Goal: Task Accomplishment & Management: Use online tool/utility

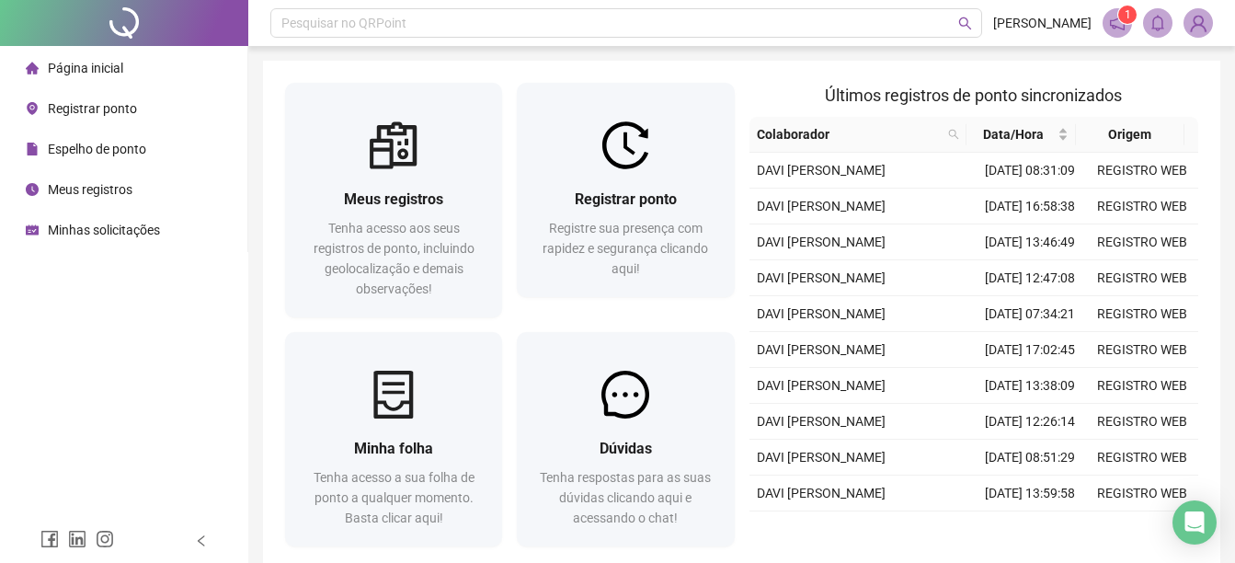
click at [564, 143] on div at bounding box center [625, 145] width 217 height 48
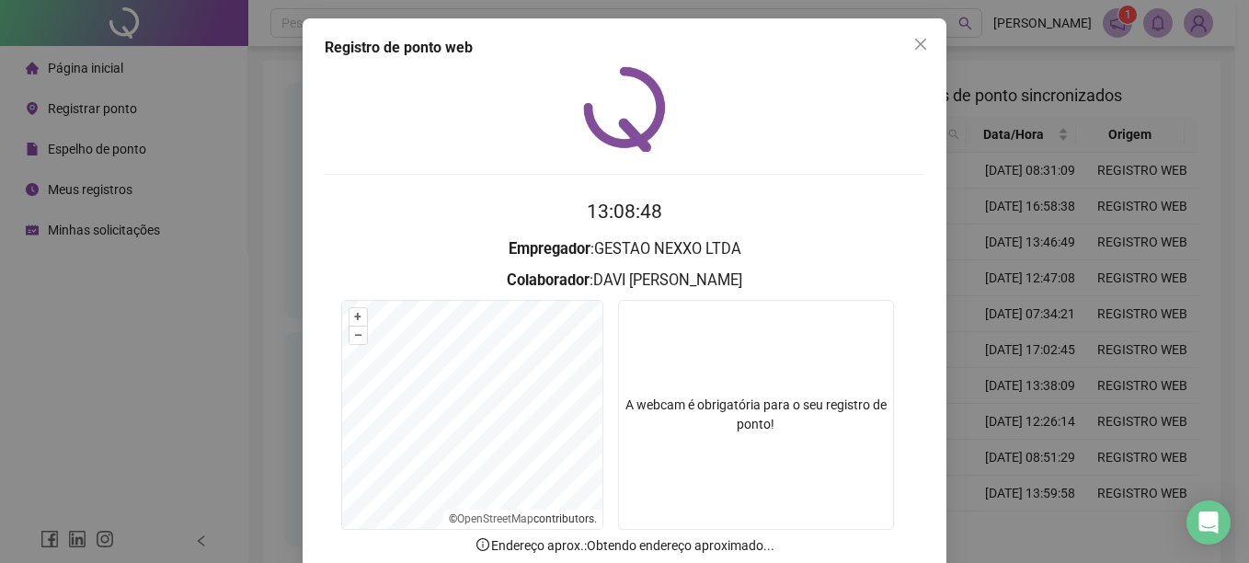
click at [1073, 348] on div "Registro de ponto web 13:08:48 Empregador : GESTAO NEXXO LTDA Colaborador : [PE…" at bounding box center [624, 281] width 1249 height 563
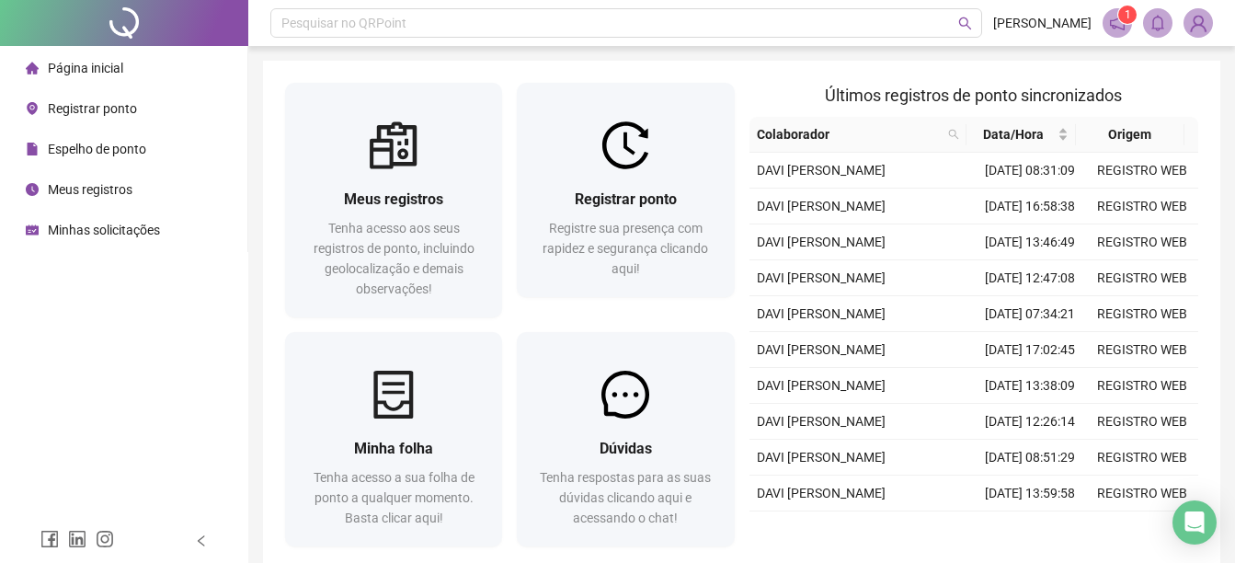
click at [93, 151] on span "Espelho de ponto" at bounding box center [97, 149] width 98 height 15
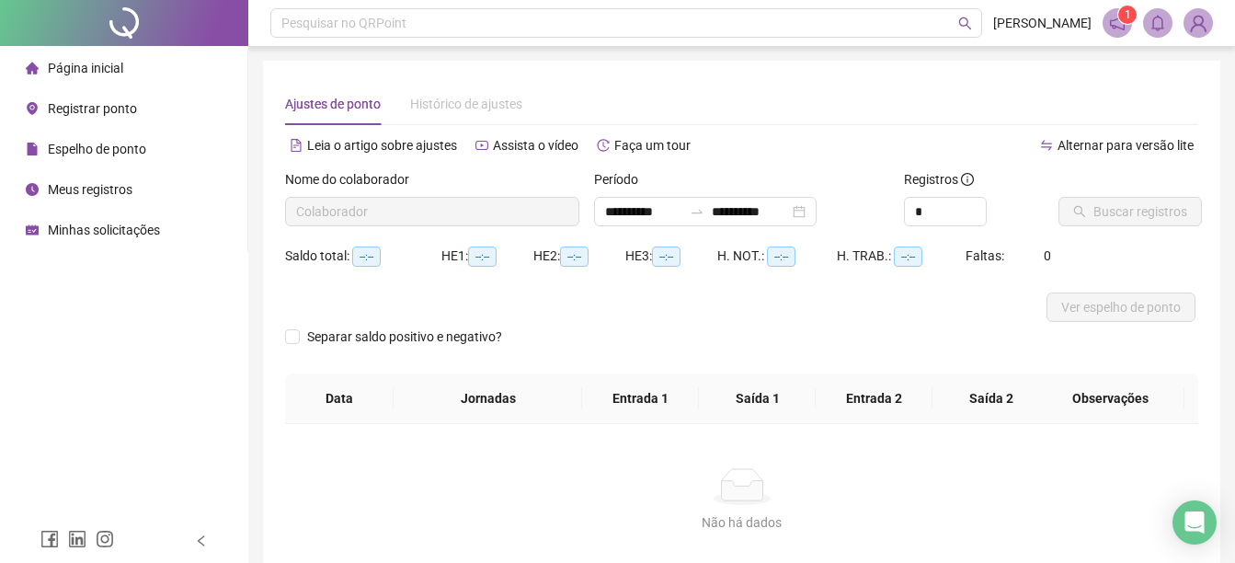
type input "**********"
click at [80, 71] on span "Página inicial" at bounding box center [85, 68] width 75 height 15
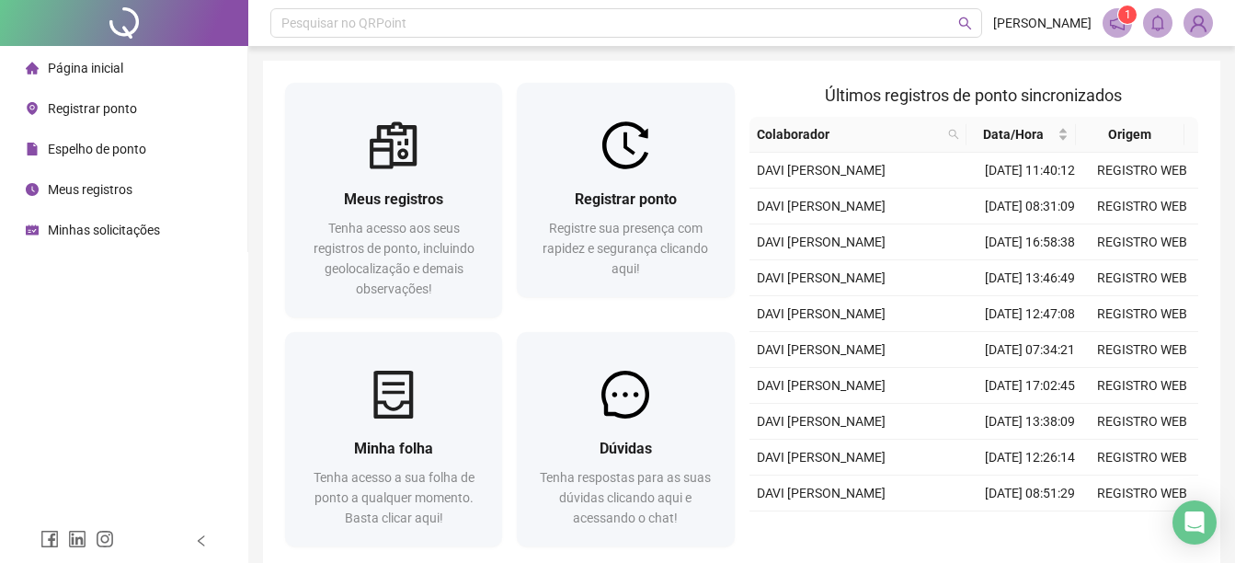
click at [95, 109] on span "Registrar ponto" at bounding box center [92, 108] width 89 height 15
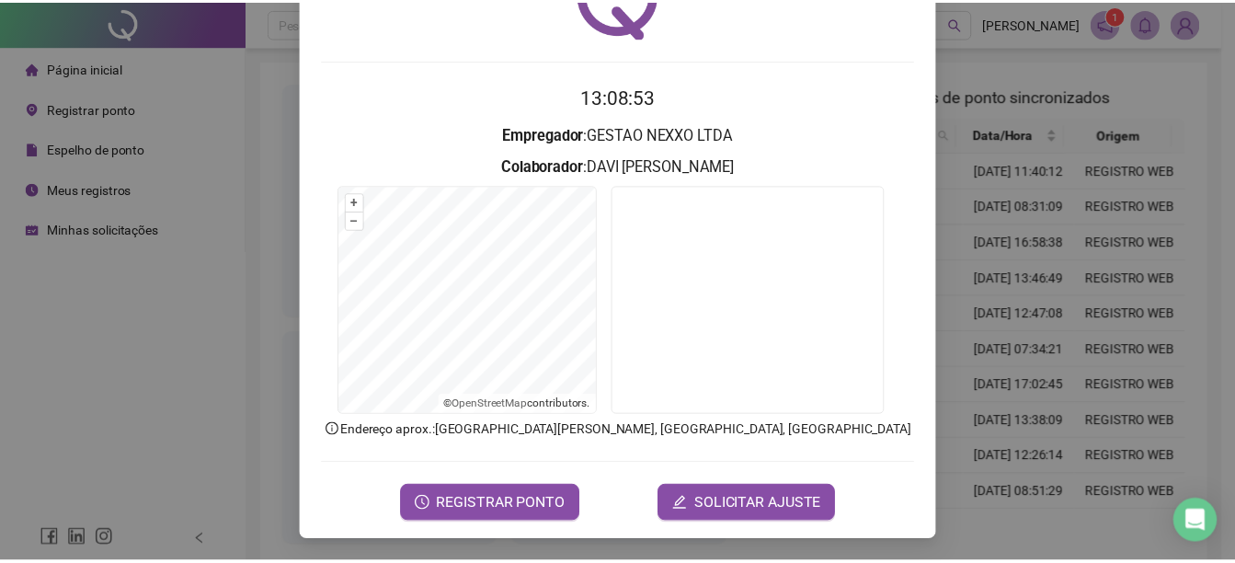
scroll to position [115, 0]
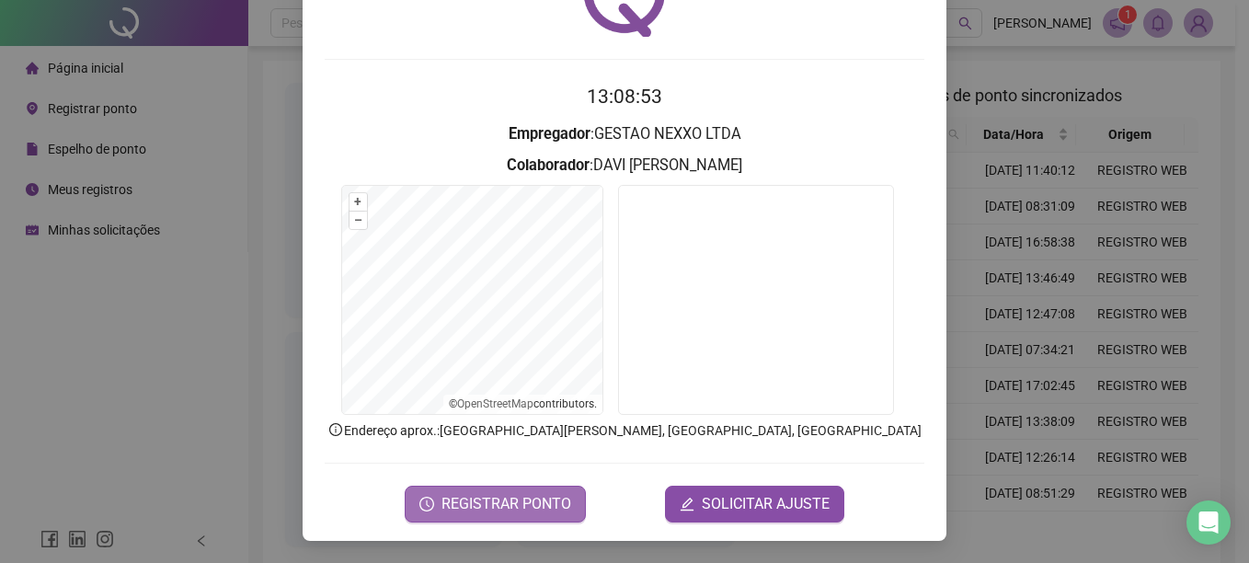
click at [472, 502] on span "REGISTRAR PONTO" at bounding box center [506, 504] width 130 height 22
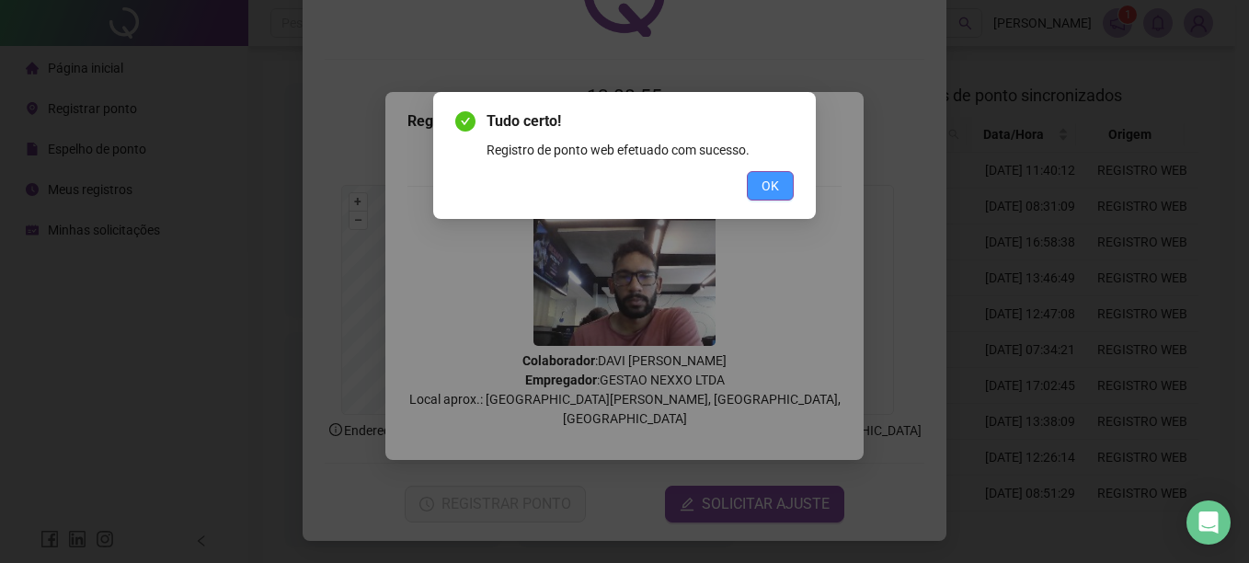
drag, startPoint x: 763, startPoint y: 204, endPoint x: 772, endPoint y: 193, distance: 14.4
click at [771, 196] on div "Tudo certo! Registro de ponto web efetuado com sucesso. OK" at bounding box center [624, 155] width 382 height 127
click at [773, 181] on span "OK" at bounding box center [769, 186] width 17 height 20
click at [1103, 231] on div "Tudo certo! Registro de ponto web efetuado com sucesso. OK" at bounding box center [624, 281] width 1249 height 563
click at [1118, 304] on div "Tudo certo! Registro de ponto web efetuado com sucesso. OK" at bounding box center [624, 281] width 1249 height 563
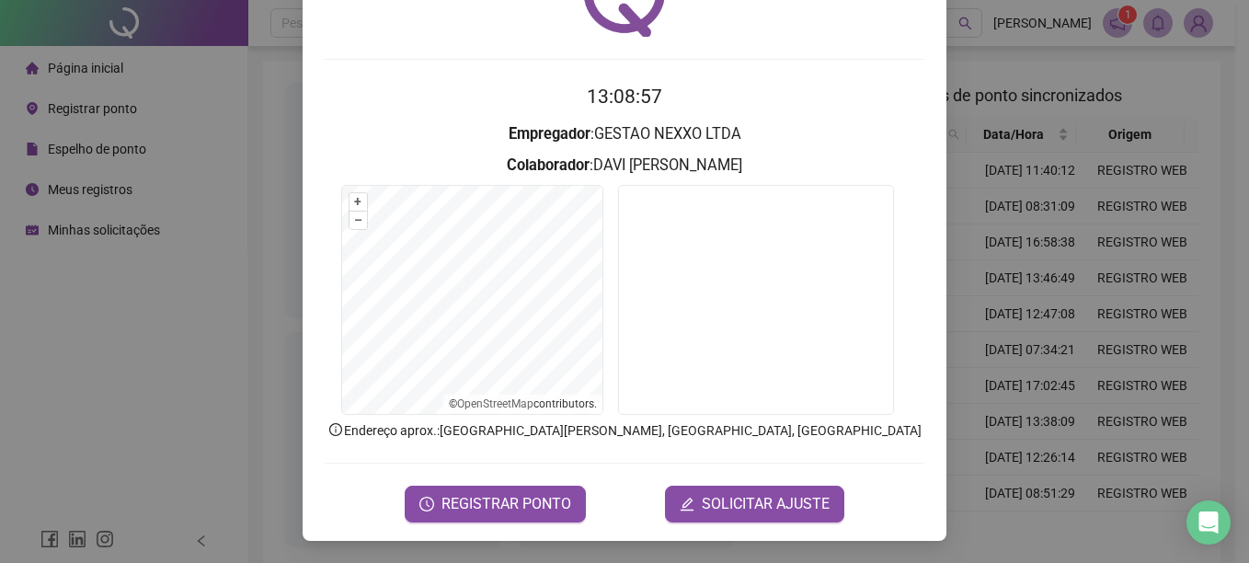
click at [166, 409] on div "Registro de ponto web 13:08:57 Empregador : GESTAO NEXXO LTDA Colaborador : [PE…" at bounding box center [624, 281] width 1249 height 563
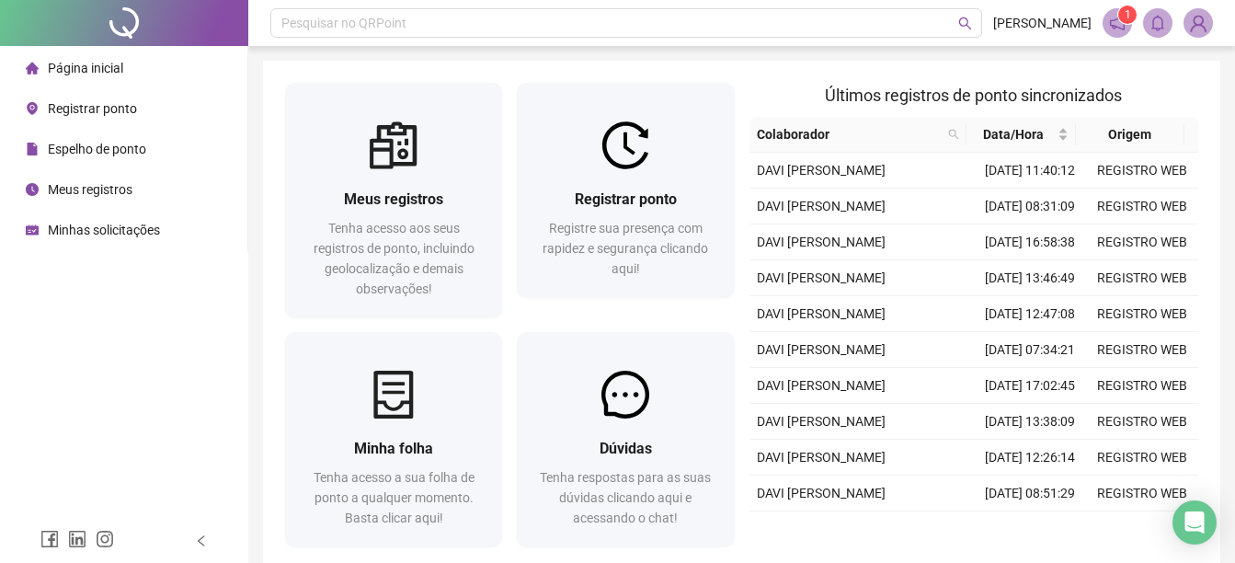
click at [92, 330] on div "Página inicial Registrar ponto Espelho de ponto Meus registros Minhas solicitaç…" at bounding box center [124, 259] width 248 height 519
click at [87, 182] on span "Meus registros" at bounding box center [90, 189] width 85 height 15
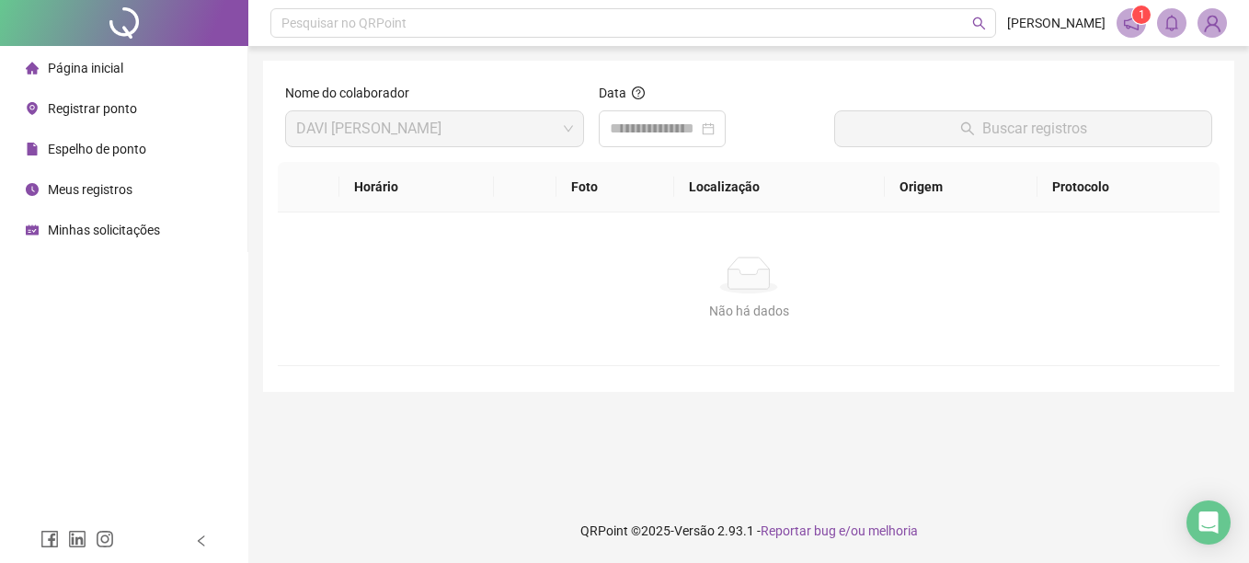
click at [123, 135] on div "Espelho de ponto" at bounding box center [86, 149] width 120 height 37
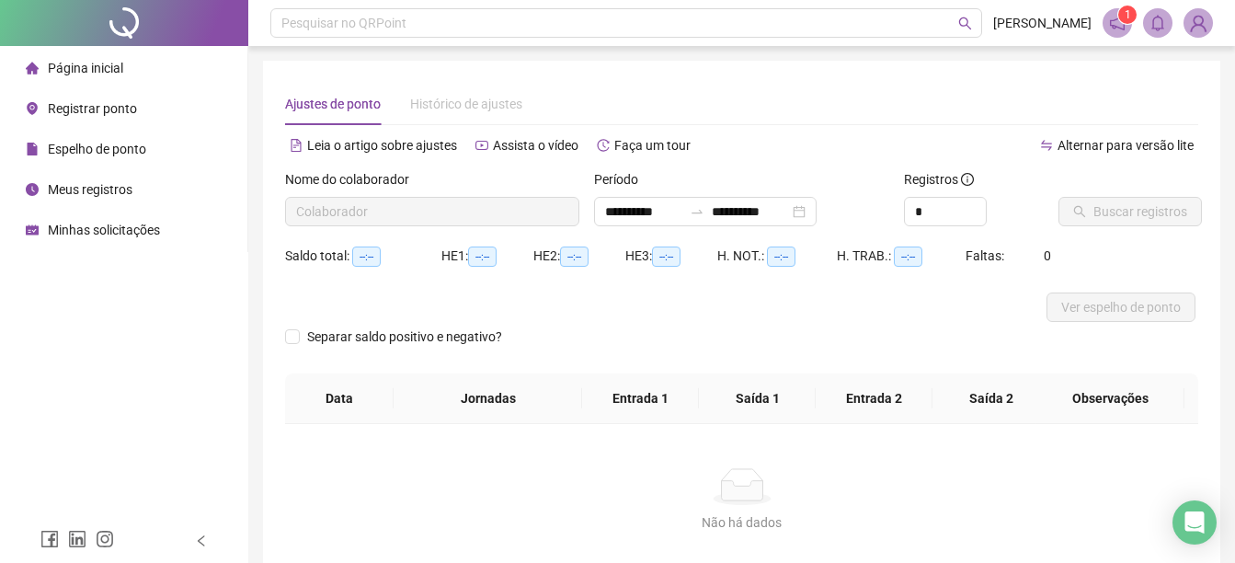
type input "**********"
click at [121, 240] on div "Minhas solicitações" at bounding box center [93, 229] width 134 height 37
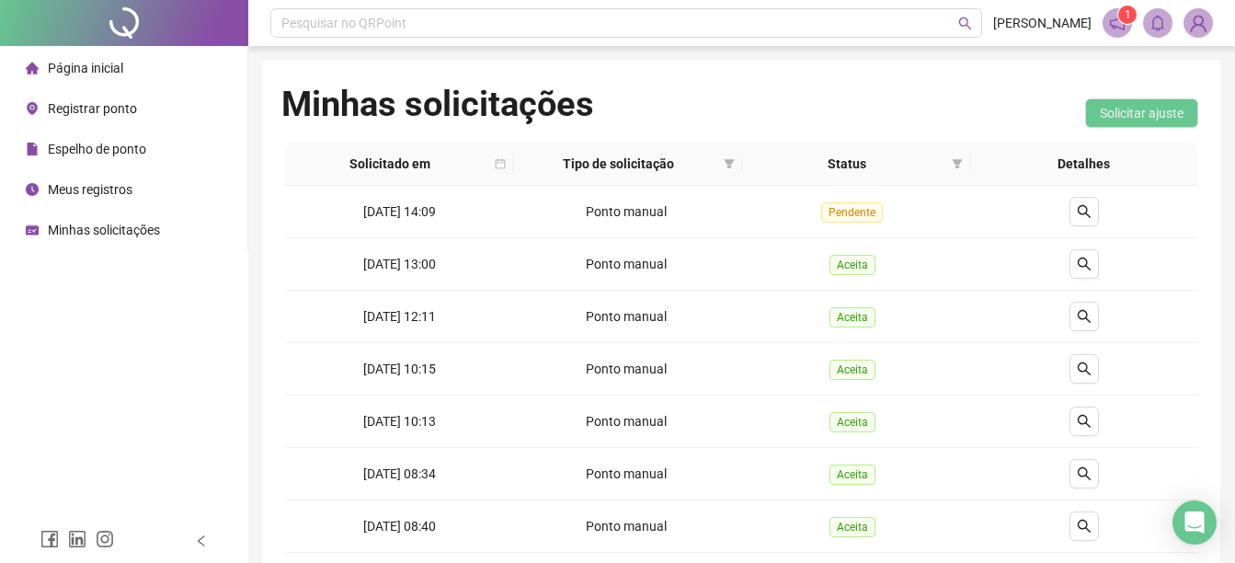
click at [110, 194] on span "Meus registros" at bounding box center [90, 189] width 85 height 15
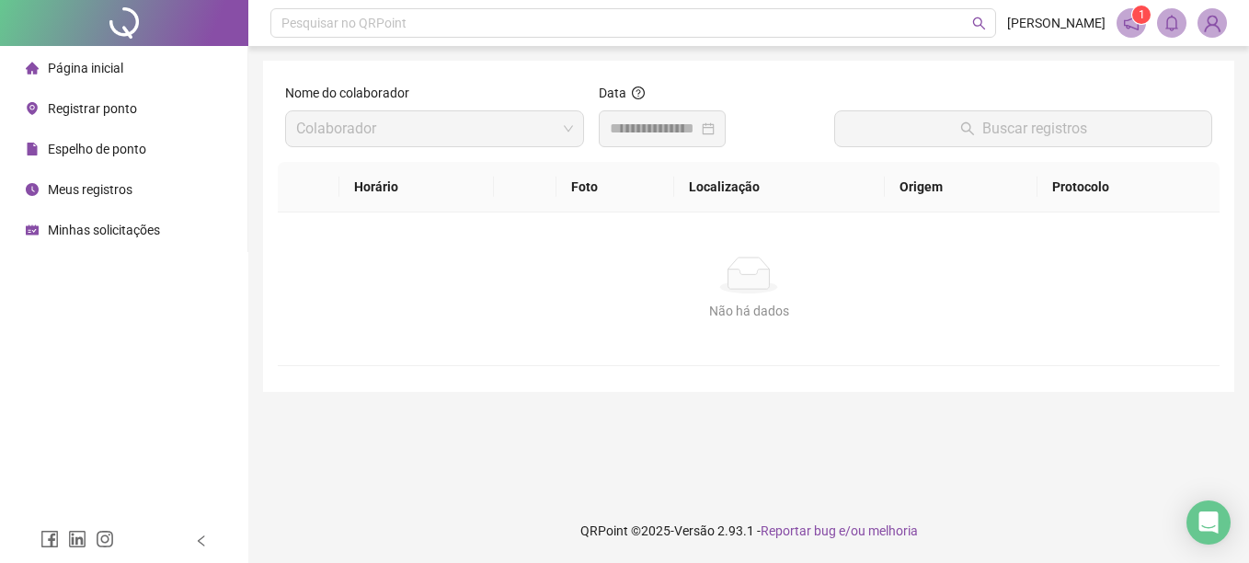
click at [108, 150] on span "Espelho de ponto" at bounding box center [97, 149] width 98 height 15
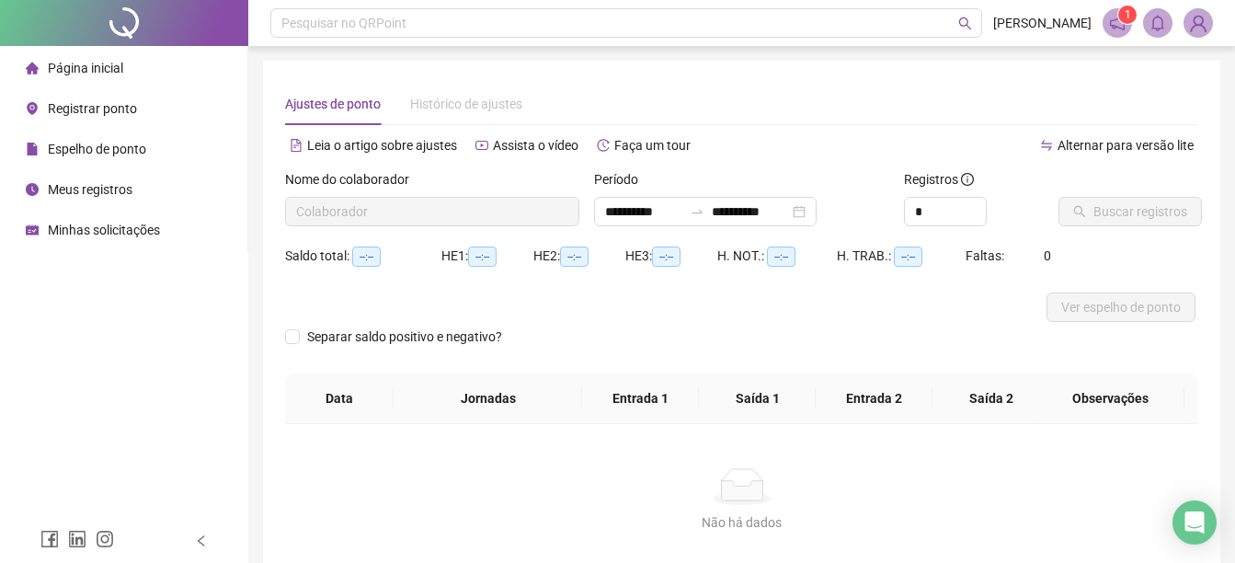
type input "**********"
drag, startPoint x: 70, startPoint y: 68, endPoint x: 418, endPoint y: 49, distance: 349.0
click at [72, 68] on span "Página inicial" at bounding box center [85, 68] width 75 height 15
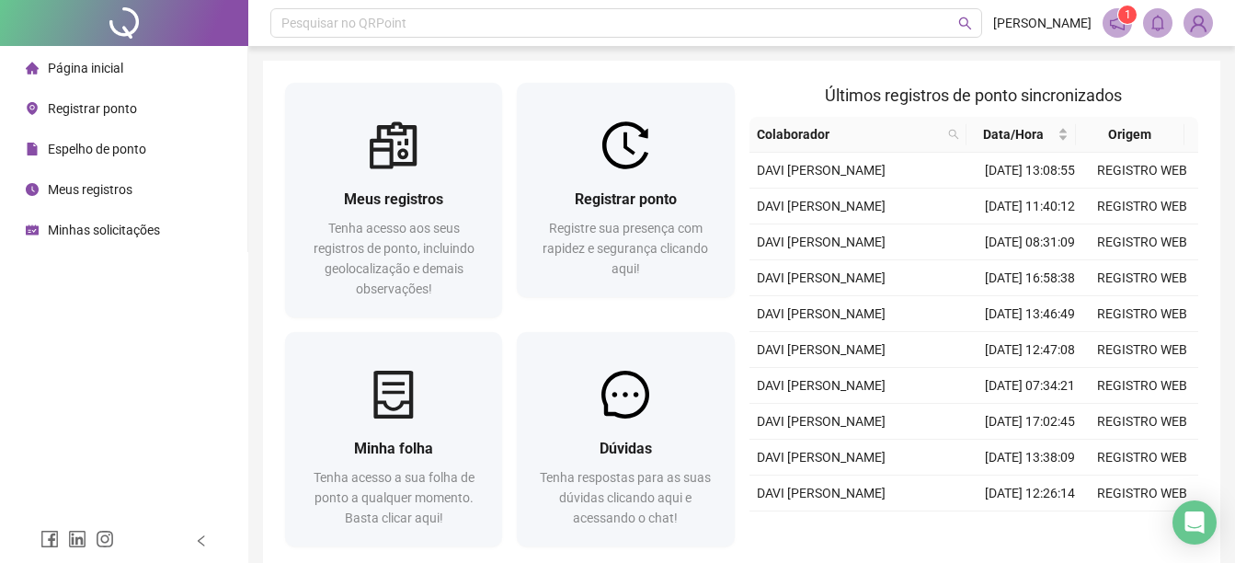
click at [1113, 23] on icon "notification" at bounding box center [1117, 23] width 17 height 17
